Goal: Task Accomplishment & Management: Complete application form

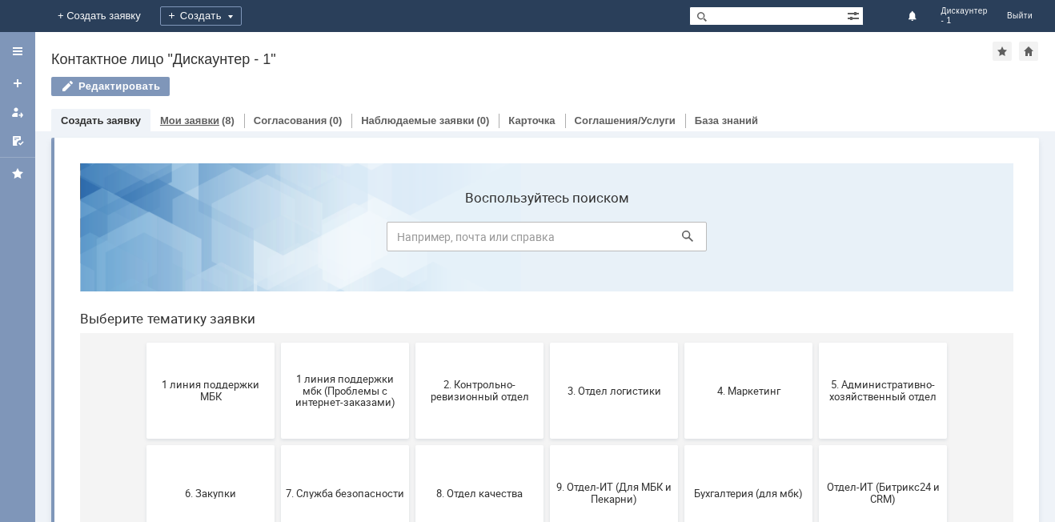
click at [204, 119] on link "Мои заявки" at bounding box center [189, 121] width 59 height 12
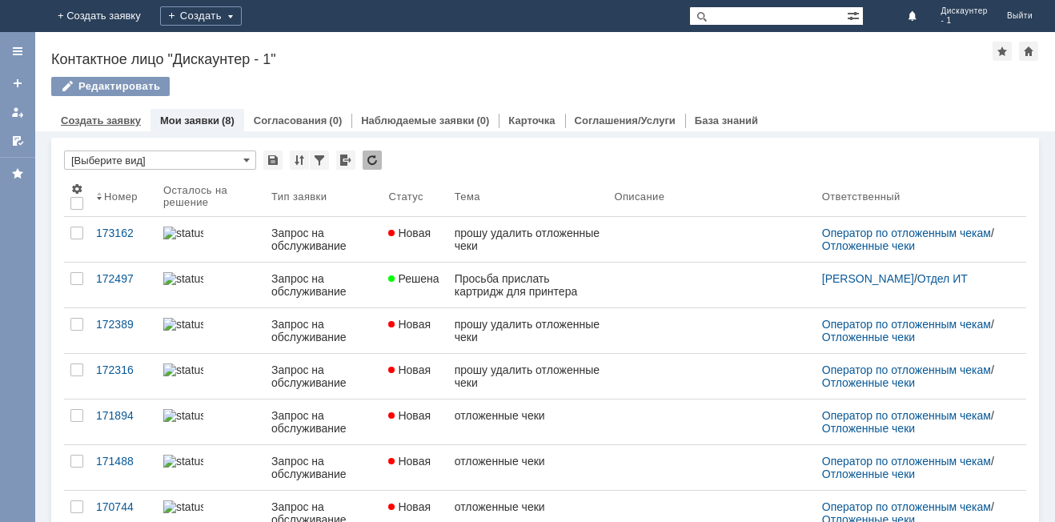
click at [125, 120] on link "Создать заявку" at bounding box center [101, 121] width 80 height 12
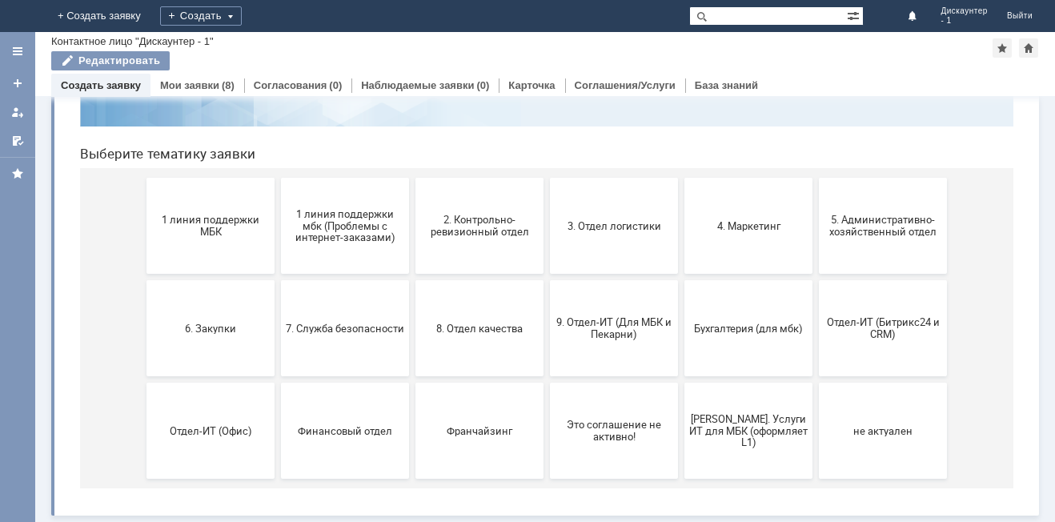
scroll to position [131, 0]
click at [192, 83] on link "Мои заявки" at bounding box center [189, 85] width 59 height 12
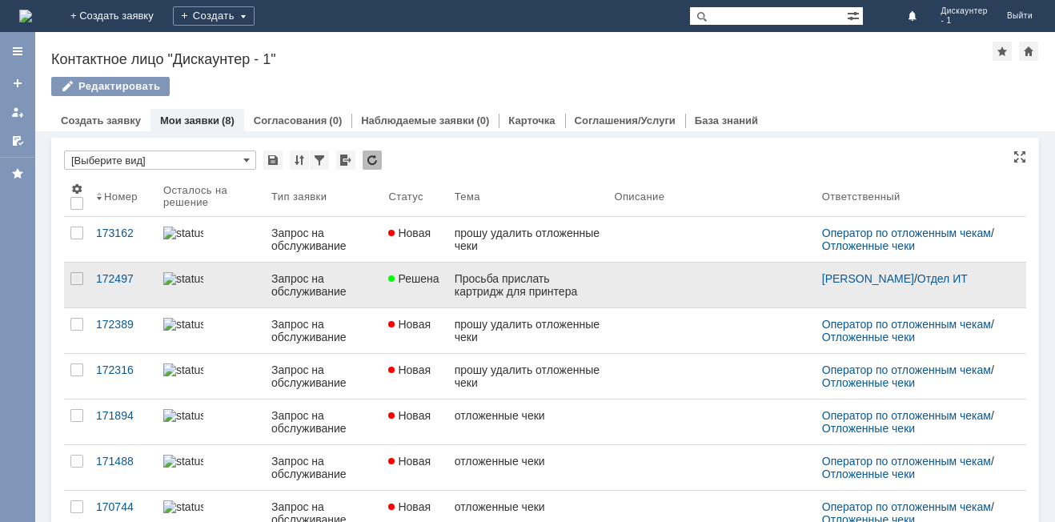
click at [599, 296] on link "Просьба прислать картридж для принтера" at bounding box center [528, 285] width 160 height 45
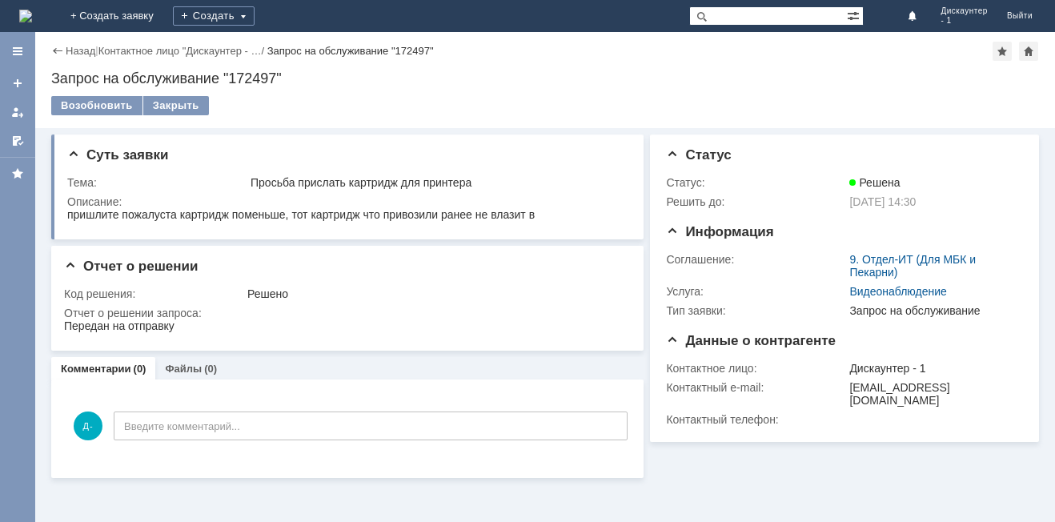
click at [55, 50] on div "Назад" at bounding box center [73, 51] width 44 height 12
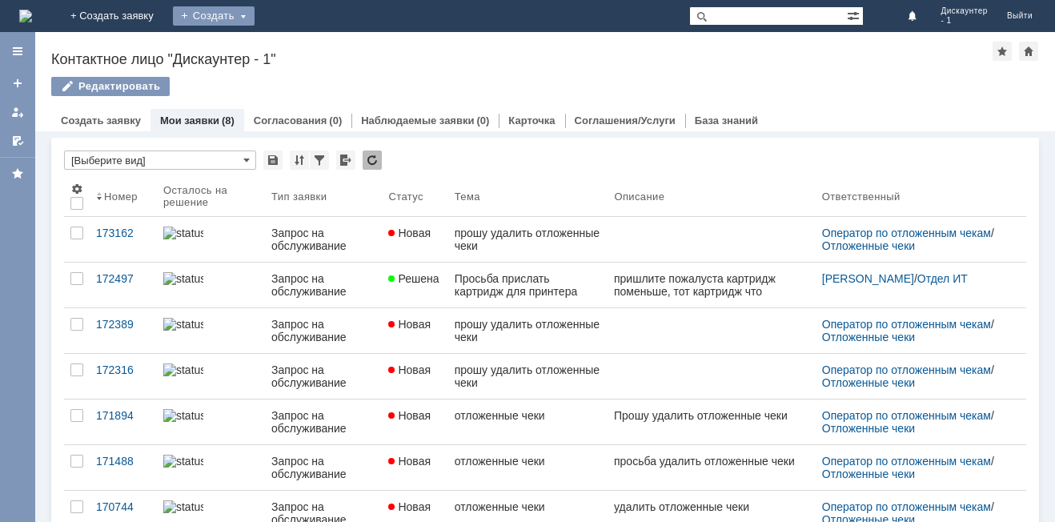
click at [255, 15] on div "Создать" at bounding box center [214, 15] width 82 height 19
click at [301, 36] on div "Заявка" at bounding box center [237, 48] width 128 height 26
click at [255, 22] on div "Создать" at bounding box center [214, 15] width 82 height 19
click at [298, 50] on link "Заявка" at bounding box center [237, 47] width 122 height 19
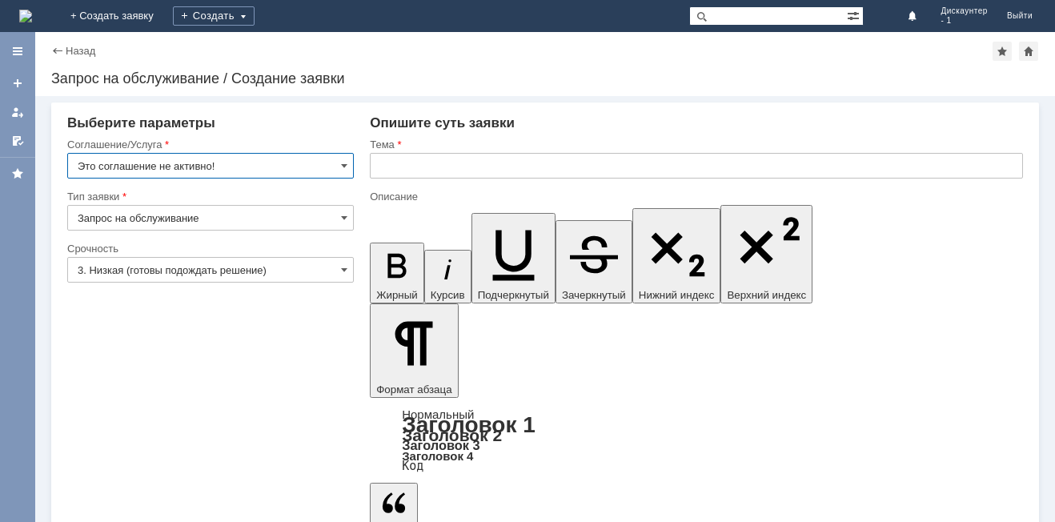
click at [329, 159] on input "Это соглашение не активно!" at bounding box center [210, 166] width 287 height 26
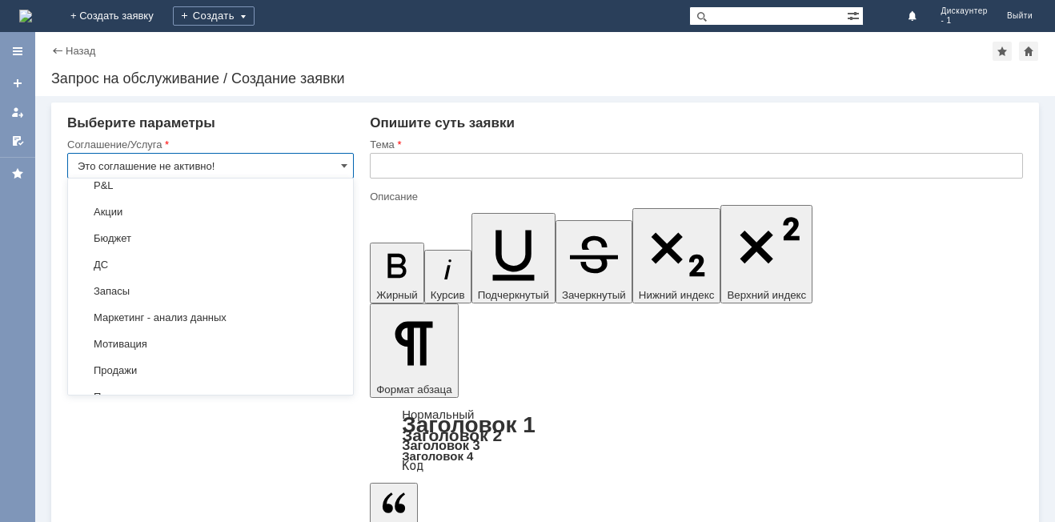
scroll to position [2665, 0]
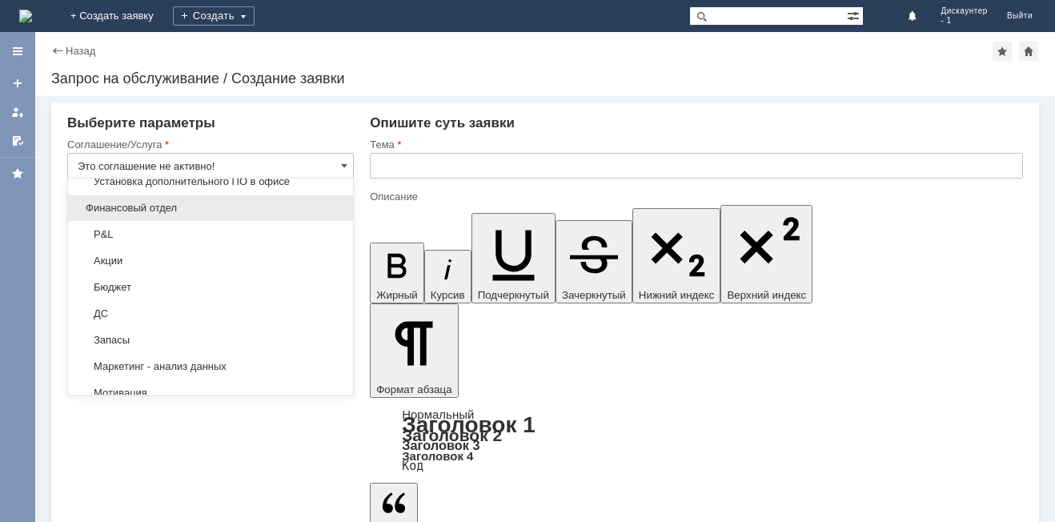
click at [212, 215] on span "Финансовый отдел" at bounding box center [211, 208] width 266 height 13
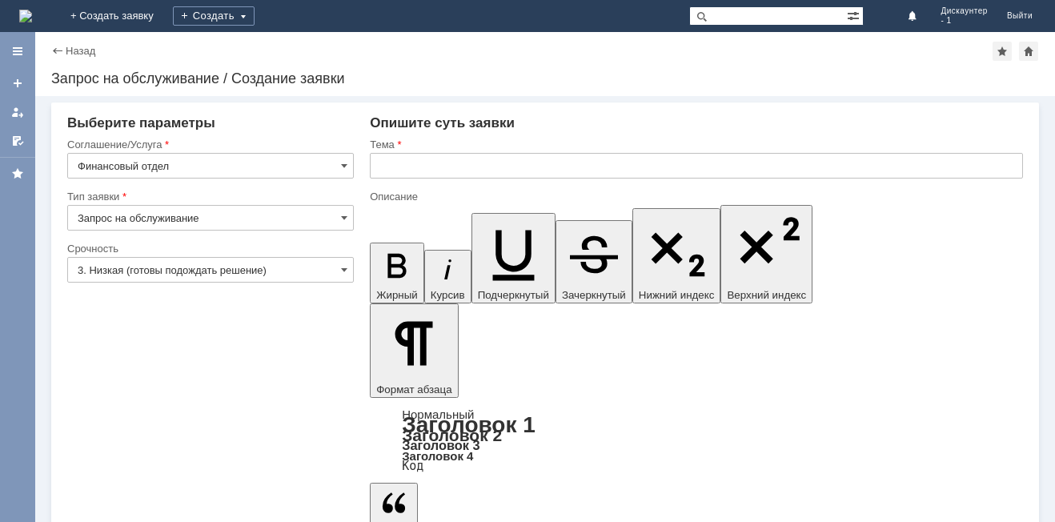
type input "Финансовый отдел"
click at [332, 211] on input "Запрос на обслуживание" at bounding box center [210, 218] width 287 height 26
click at [311, 168] on input "Финансовый отдел" at bounding box center [210, 166] width 287 height 26
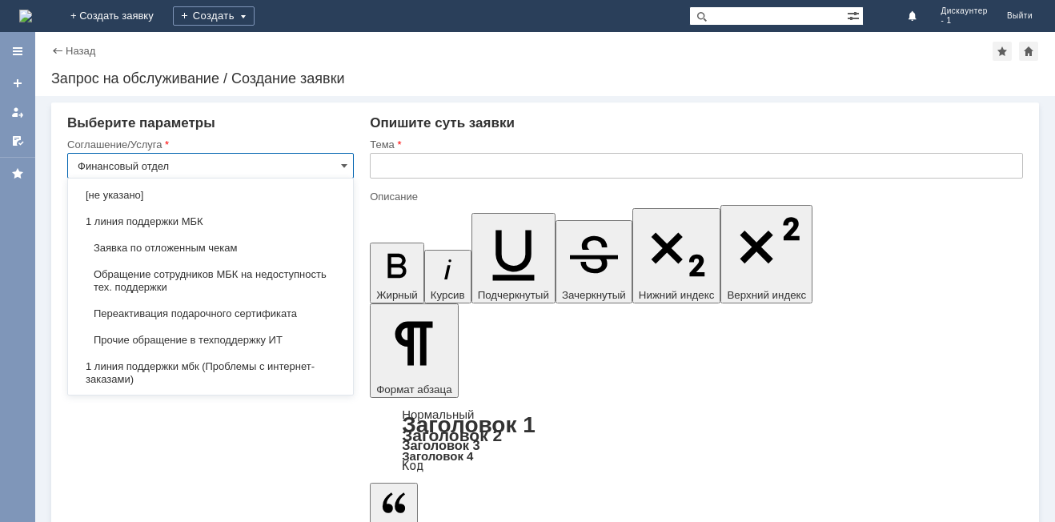
scroll to position [2745, 0]
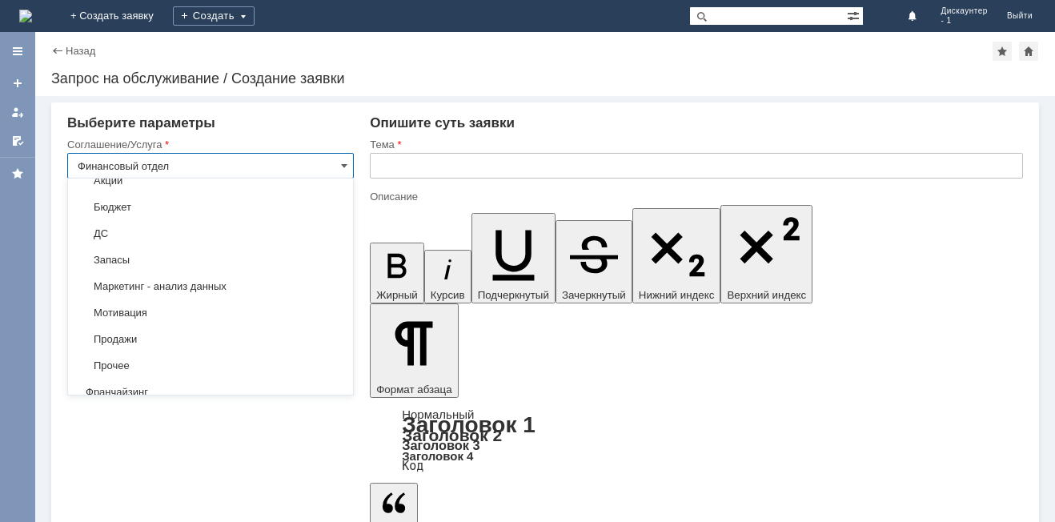
type input "Запрос на обслуживание"
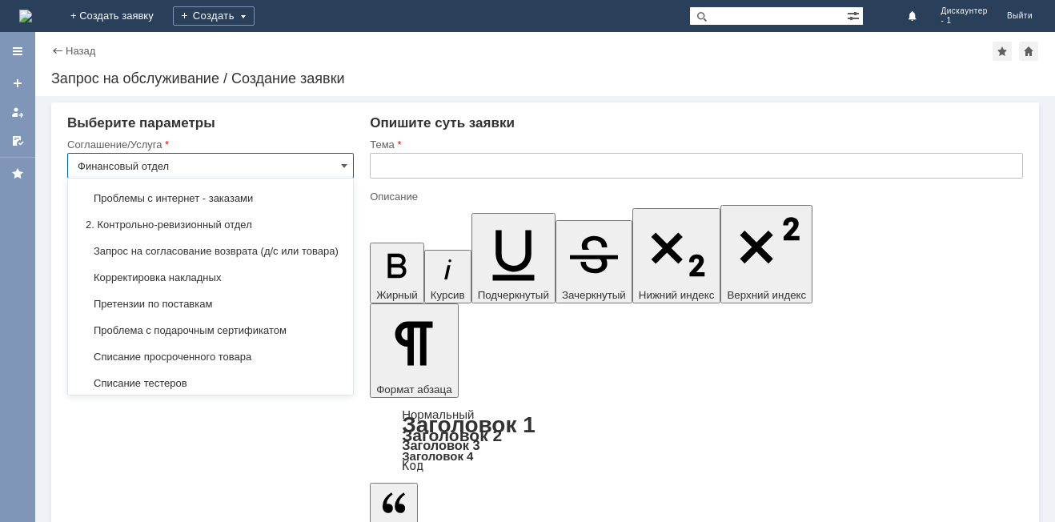
scroll to position [0, 0]
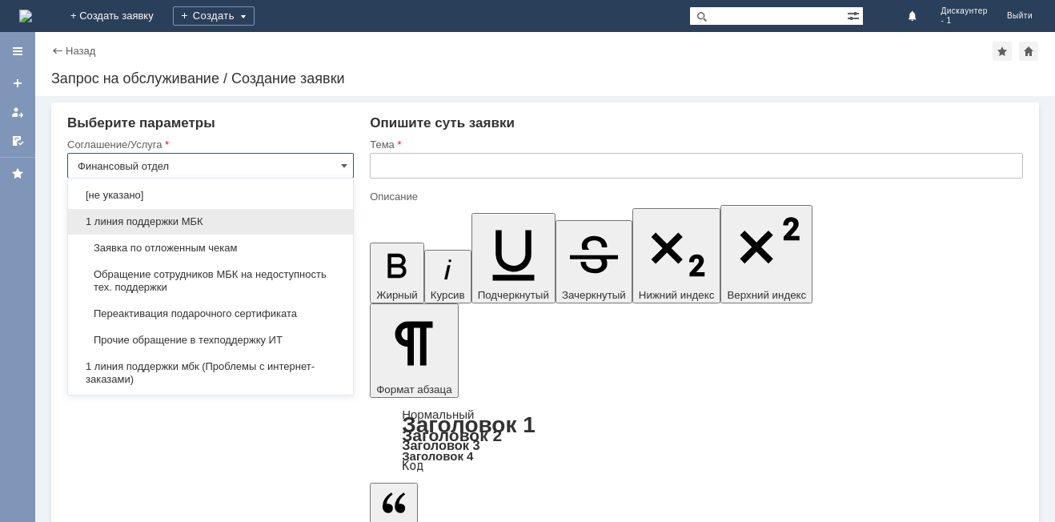
click at [207, 225] on span "1 линия поддержки МБК" at bounding box center [211, 221] width 266 height 13
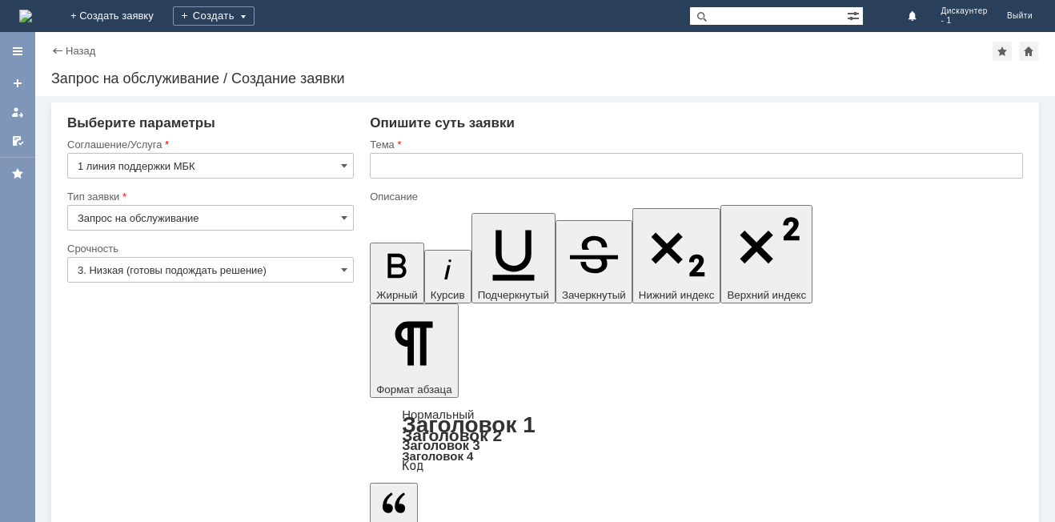
type input "1 линия поддержки МБК"
click at [281, 209] on input "Запрос на обслуживание" at bounding box center [210, 218] width 287 height 26
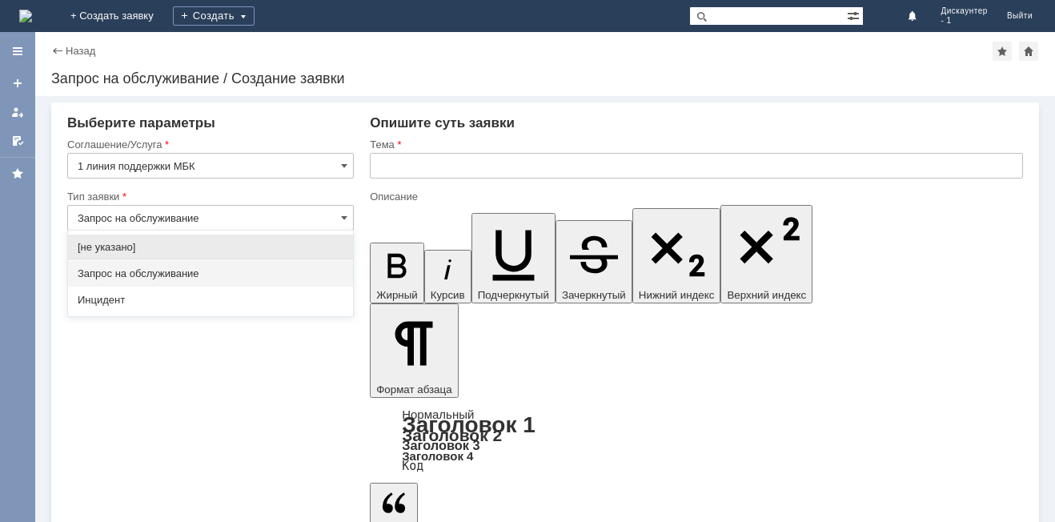
click at [207, 273] on span "Запрос на обслуживание" at bounding box center [211, 273] width 266 height 13
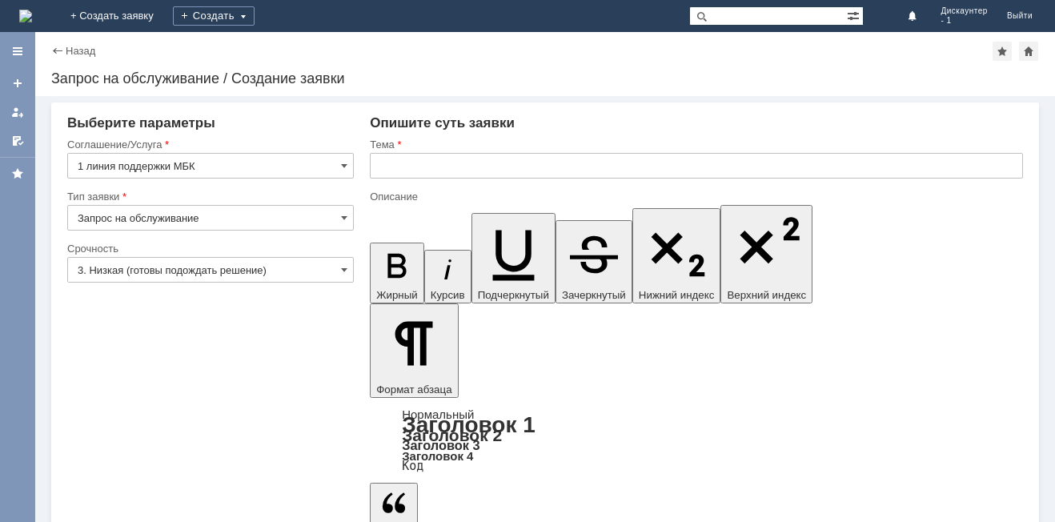
type input "Запрос на обслуживание"
click at [332, 263] on input "3. Низкая (готовы подождать решение)" at bounding box center [210, 270] width 287 height 26
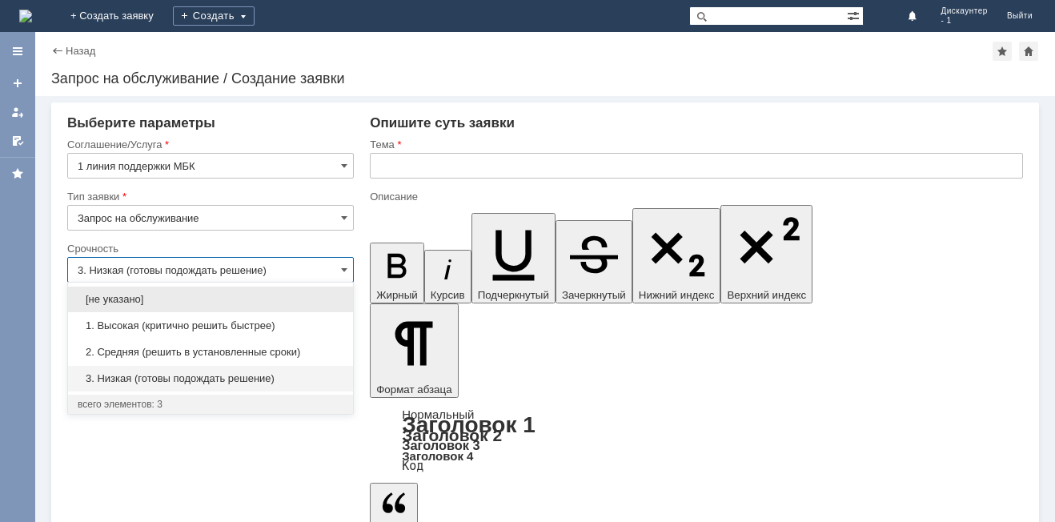
click at [49, 49] on div "Назад | Запрос на обслуживание / Создание заявки Запрос на обслуживание / Созда…" at bounding box center [545, 64] width 1020 height 64
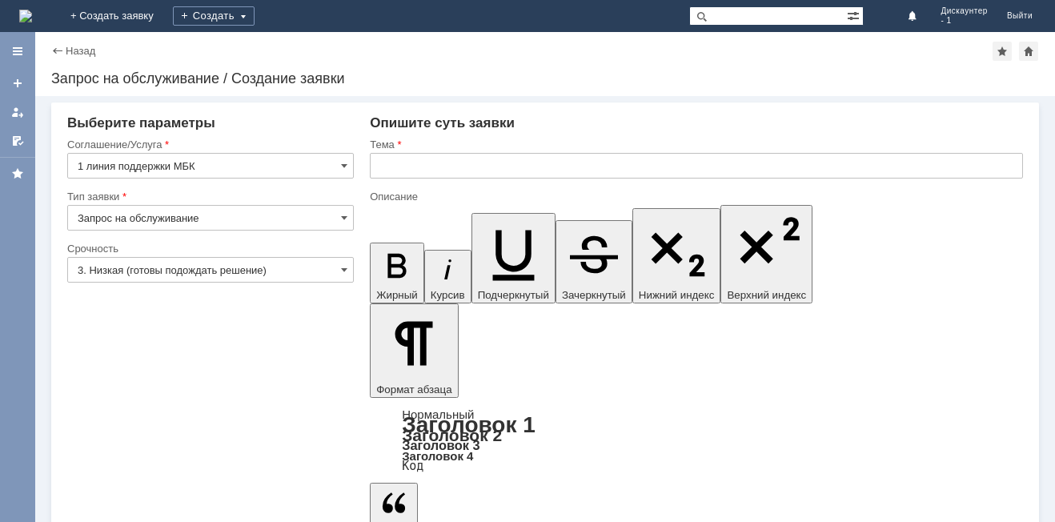
click at [54, 54] on div "Назад" at bounding box center [73, 51] width 44 height 12
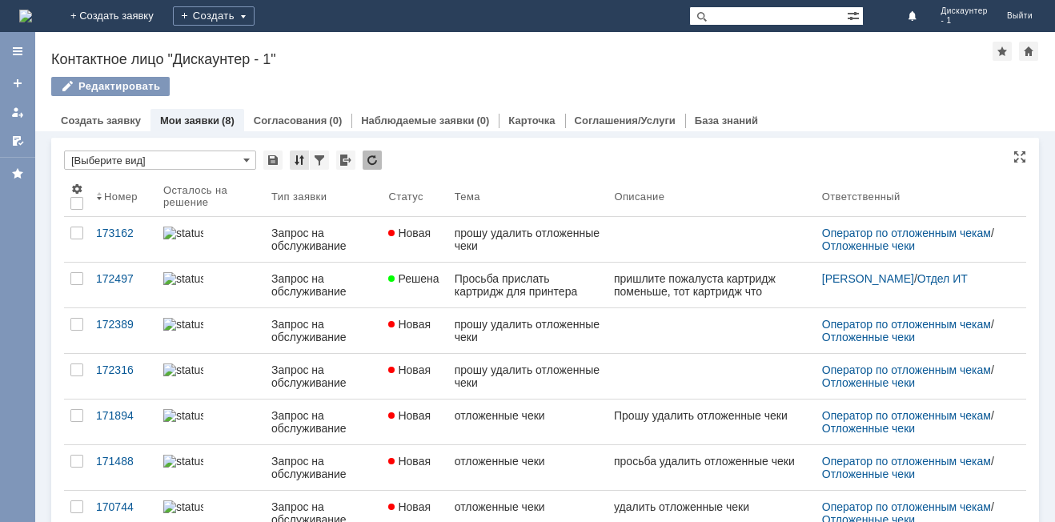
click at [298, 163] on div at bounding box center [299, 160] width 19 height 19
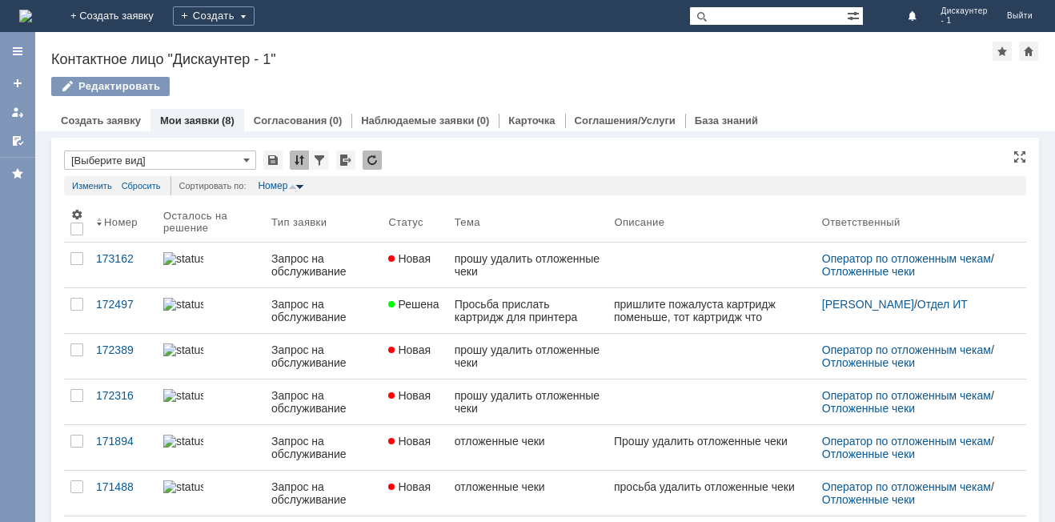
click at [298, 163] on div at bounding box center [299, 160] width 19 height 19
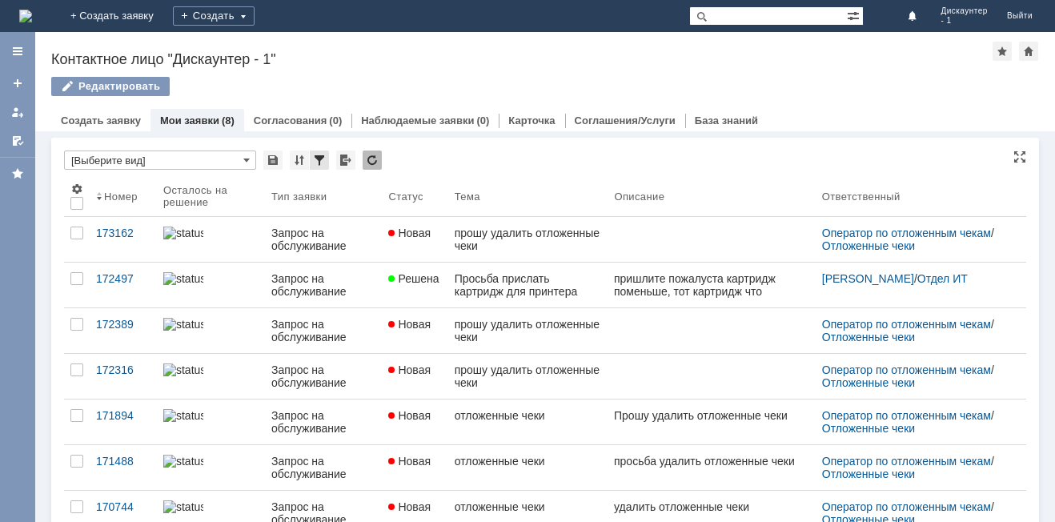
click at [316, 163] on div at bounding box center [319, 160] width 19 height 19
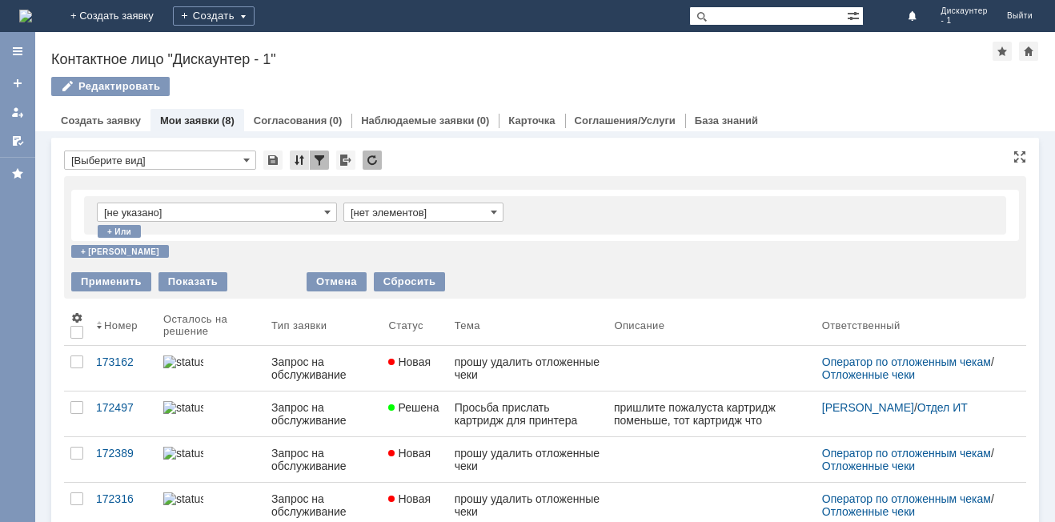
click at [305, 167] on div at bounding box center [299, 160] width 19 height 19
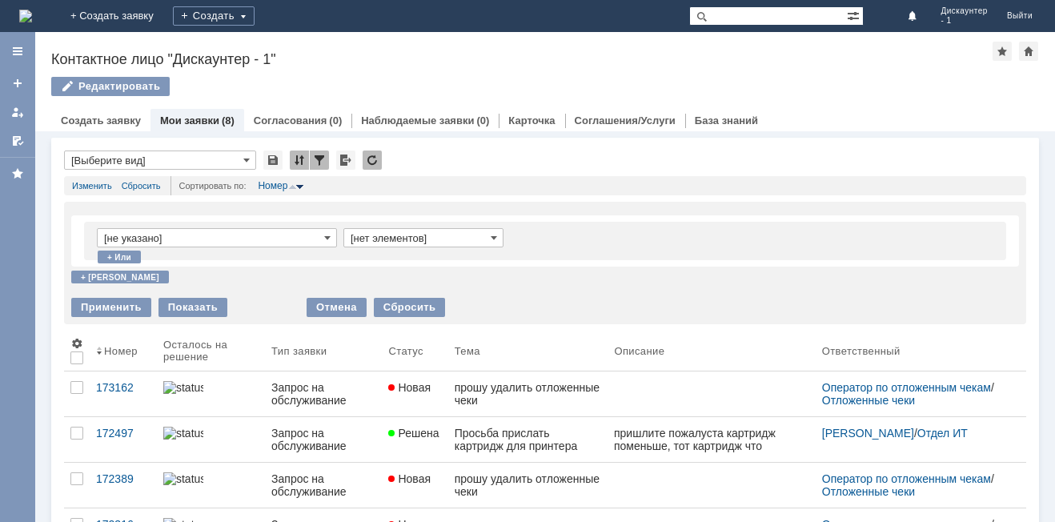
click at [520, 58] on div "Контактное лицо "Дискаунтер - 1"" at bounding box center [522, 59] width 942 height 16
click at [318, 163] on div at bounding box center [319, 160] width 19 height 19
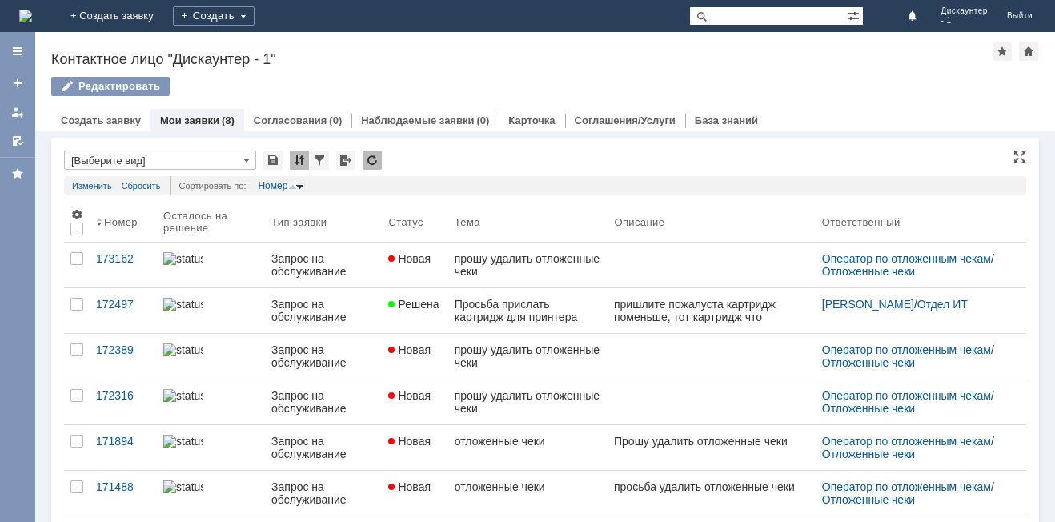
click at [295, 166] on div at bounding box center [299, 160] width 19 height 19
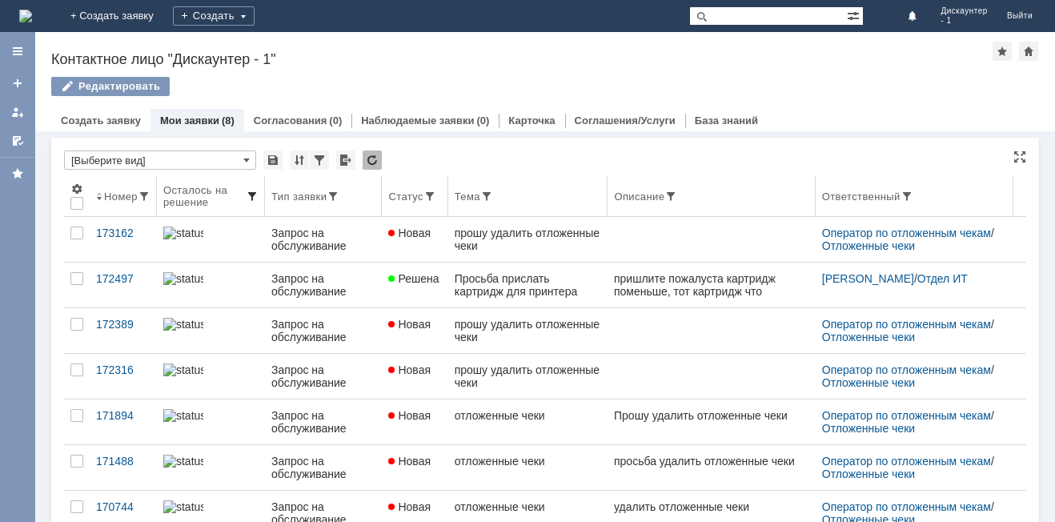
click at [254, 194] on span at bounding box center [252, 196] width 13 height 13
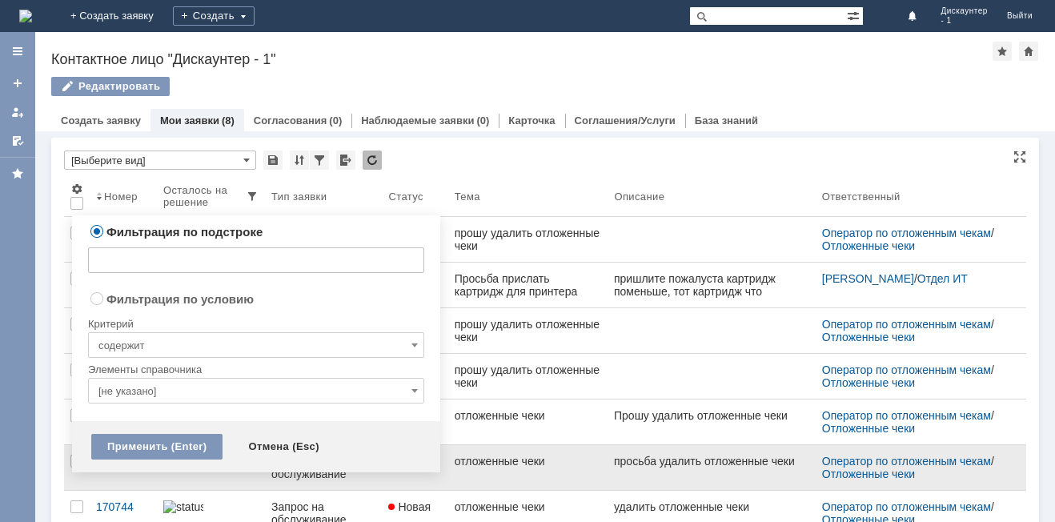
drag, startPoint x: 262, startPoint y: 443, endPoint x: 251, endPoint y: 448, distance: 11.8
click at [263, 443] on div "Отмена (Esc)" at bounding box center [283, 447] width 103 height 26
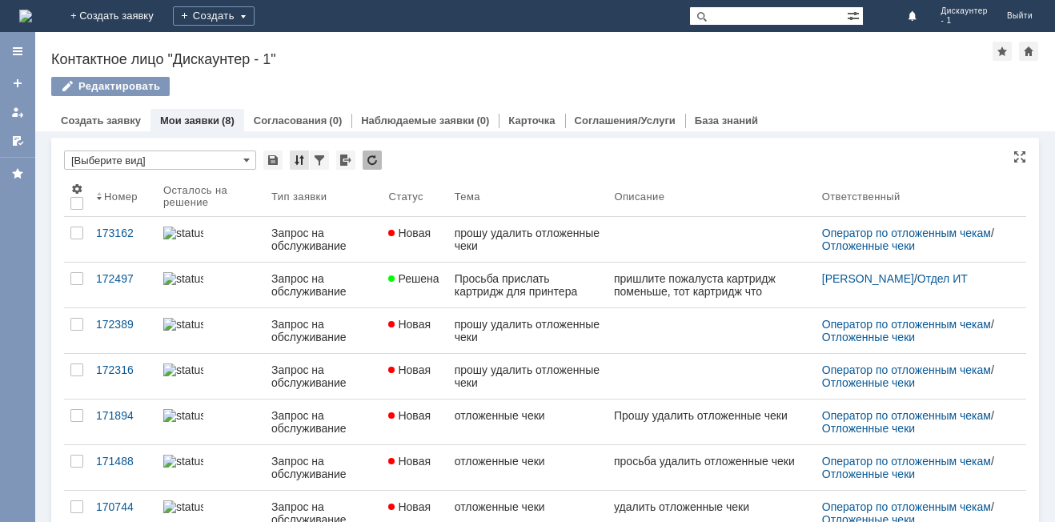
click at [298, 159] on div at bounding box center [299, 160] width 19 height 19
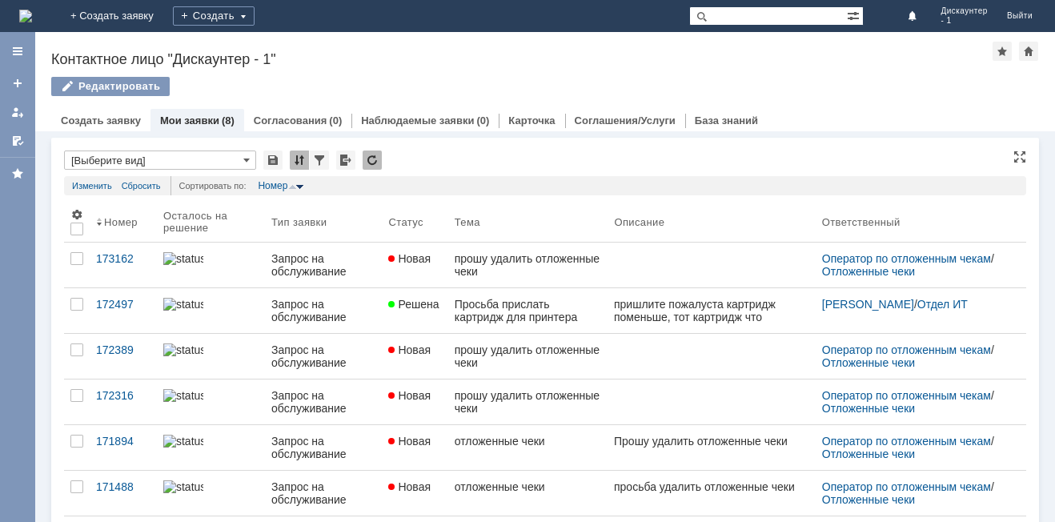
click at [298, 159] on div at bounding box center [299, 160] width 19 height 19
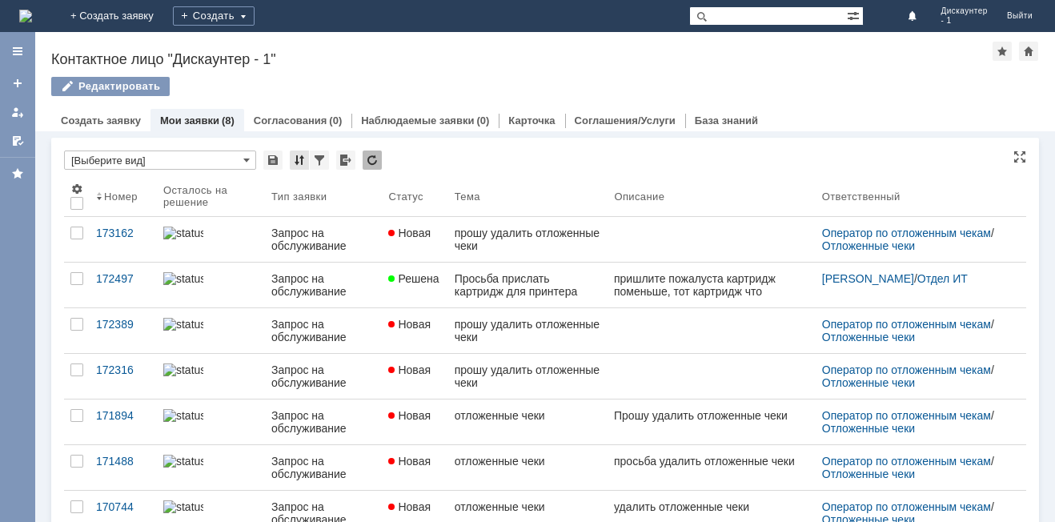
click at [298, 159] on div at bounding box center [299, 160] width 19 height 19
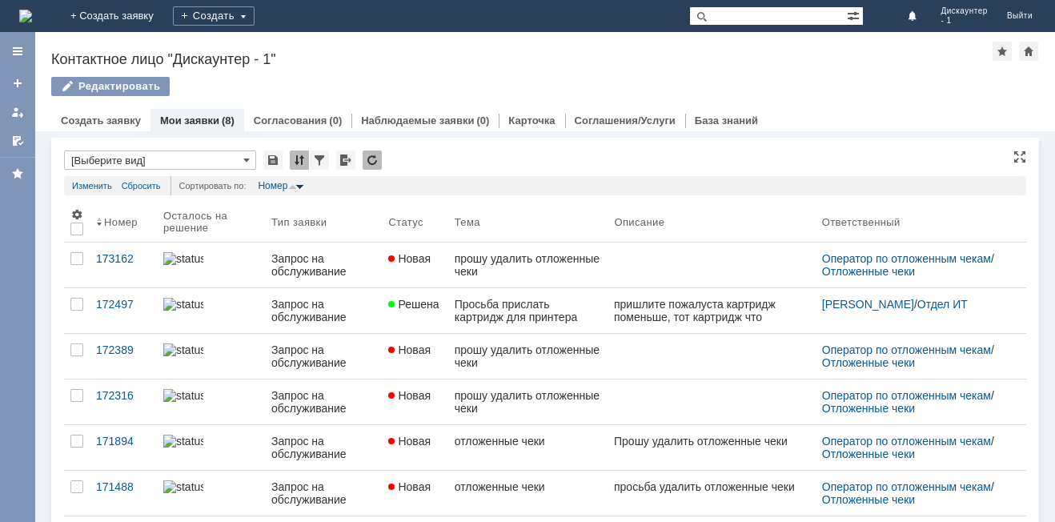
click at [298, 159] on div at bounding box center [299, 160] width 19 height 19
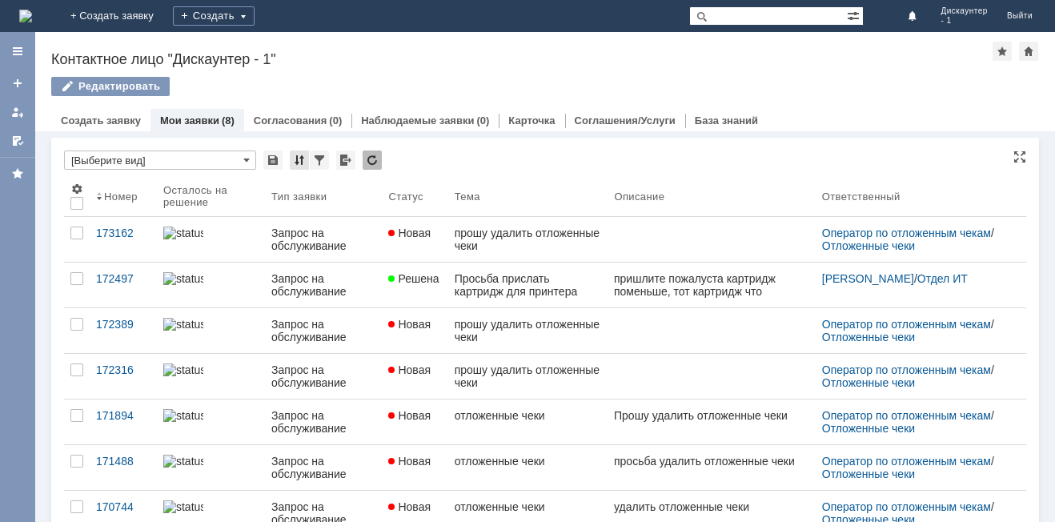
click at [298, 159] on div at bounding box center [299, 160] width 19 height 19
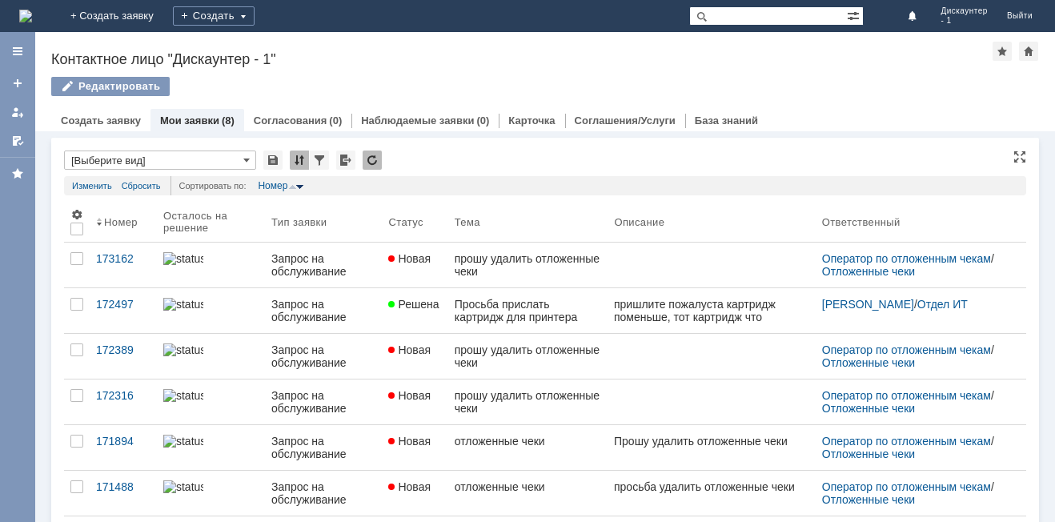
click at [301, 164] on div at bounding box center [299, 160] width 19 height 19
